Goal: Navigation & Orientation: Find specific page/section

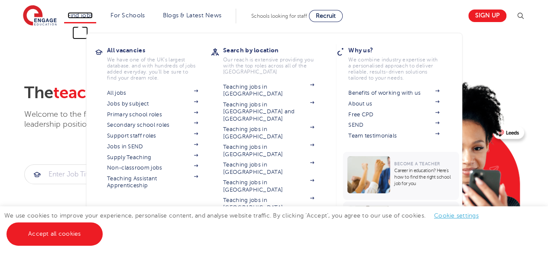
click at [79, 13] on link "Find jobs" at bounding box center [81, 15] width 26 height 6
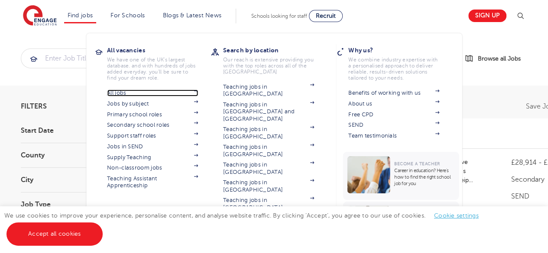
click at [126, 93] on link "All jobs" at bounding box center [152, 93] width 91 height 7
